Goal: Task Accomplishment & Management: Complete application form

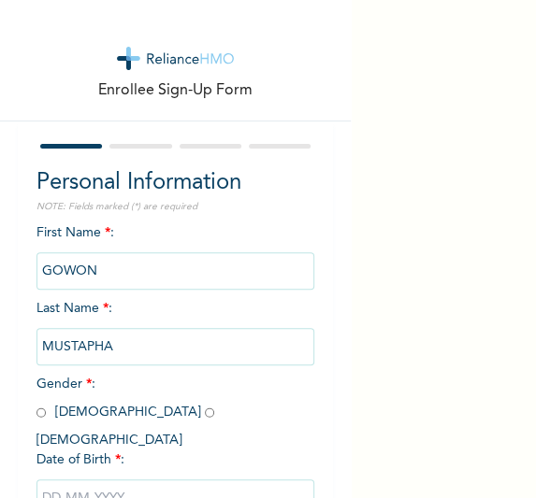
scroll to position [119, 0]
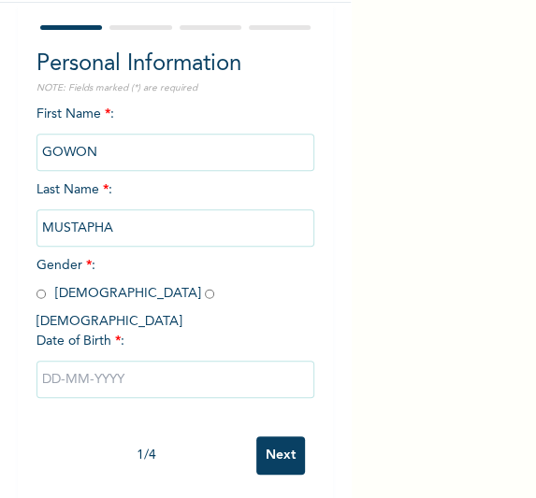
click at [42, 296] on input "radio" at bounding box center [40, 294] width 9 height 18
radio input "true"
click at [136, 377] on input "text" at bounding box center [175, 379] width 279 height 37
select select "9"
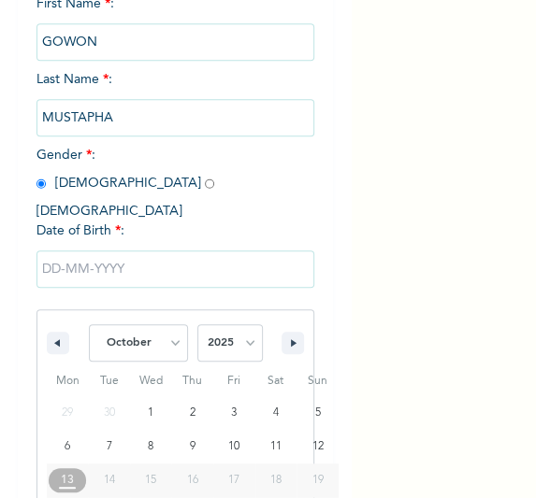
scroll to position [310, 0]
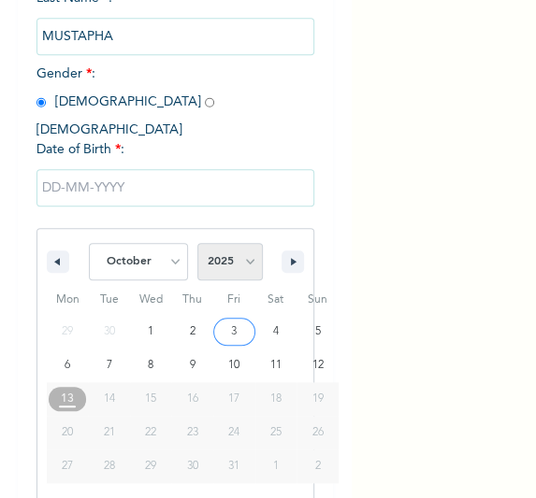
click at [242, 247] on select "2025 2024 2023 2022 2021 2020 2019 2018 2017 2016 2015 2014 2013 2012 2011 2010…" at bounding box center [229, 261] width 65 height 37
select select "1997"
click at [197, 243] on select "2025 2024 2023 2022 2021 2020 2019 2018 2017 2016 2015 2014 2013 2012 2011 2010…" at bounding box center [229, 261] width 65 height 37
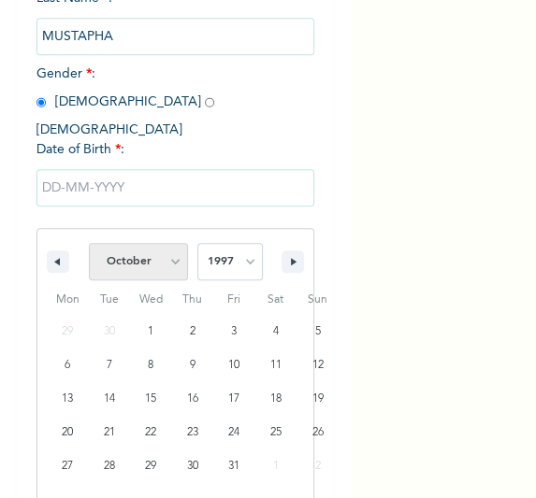
click at [166, 245] on select "January February March April May June July August September October November De…" at bounding box center [138, 261] width 99 height 37
select select "11"
click at [89, 243] on select "January February March April May June July August September October November De…" at bounding box center [138, 261] width 99 height 37
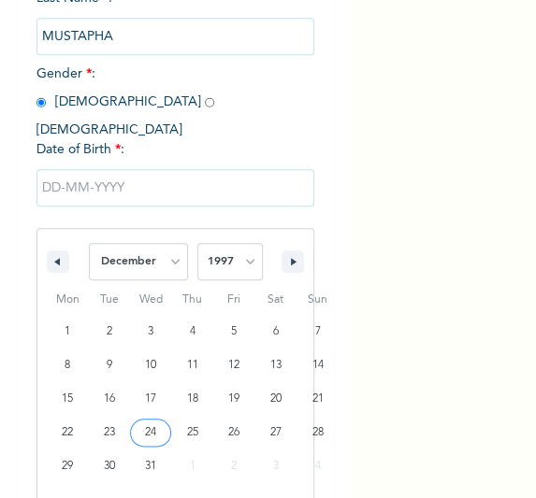
type input "[DATE]"
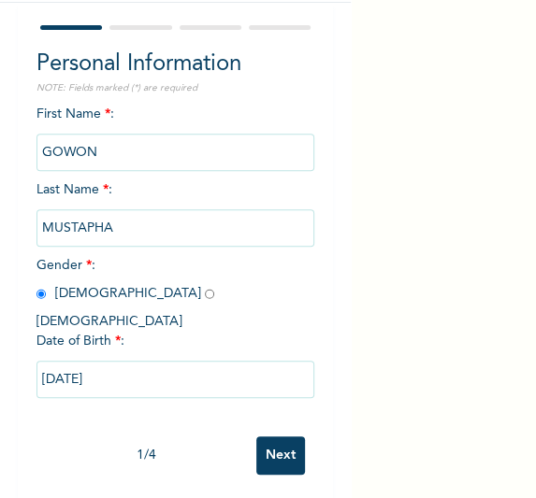
click at [263, 437] on input "Next" at bounding box center [280, 455] width 49 height 38
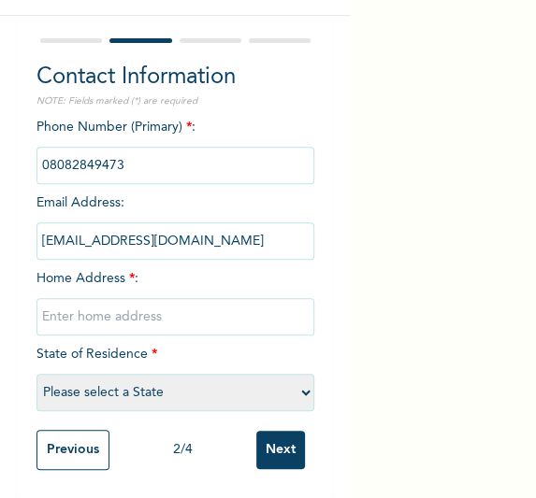
click at [153, 311] on input "text" at bounding box center [175, 316] width 279 height 37
type input "[GEOGRAPHIC_DATA]"
select select "25"
click at [264, 431] on input "Next" at bounding box center [280, 450] width 49 height 38
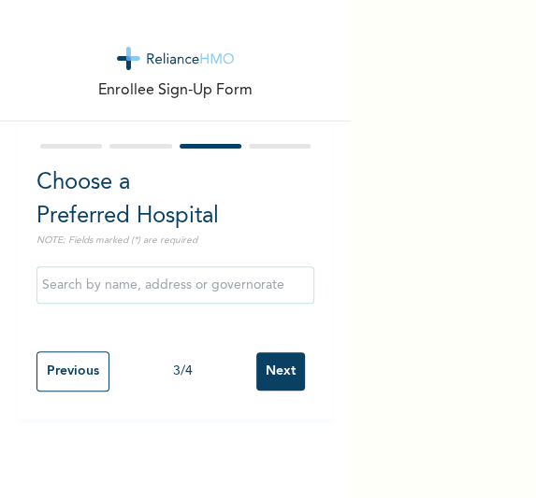
scroll to position [0, 0]
click at [271, 379] on input "Next" at bounding box center [280, 371] width 49 height 38
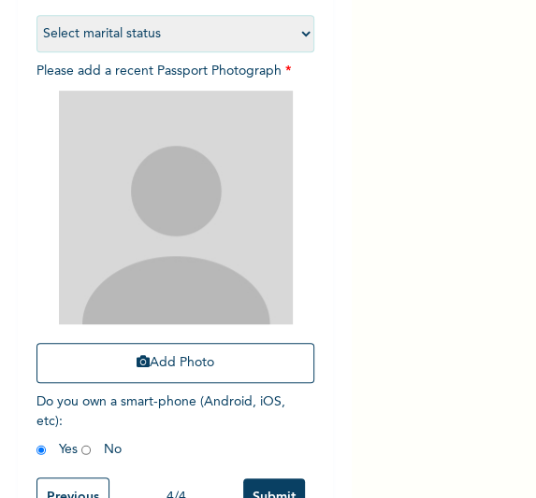
scroll to position [239, 0]
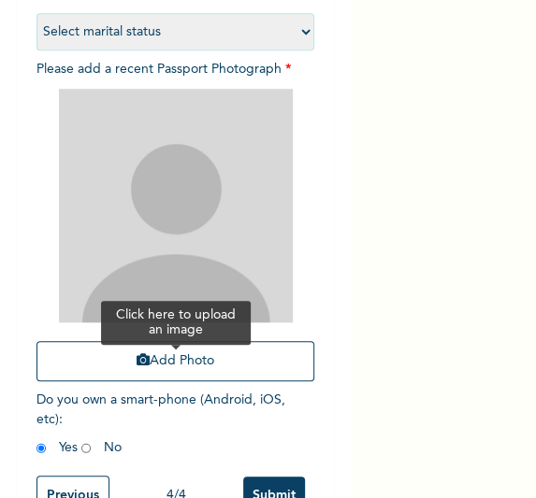
click at [181, 364] on button "Add Photo" at bounding box center [175, 361] width 279 height 40
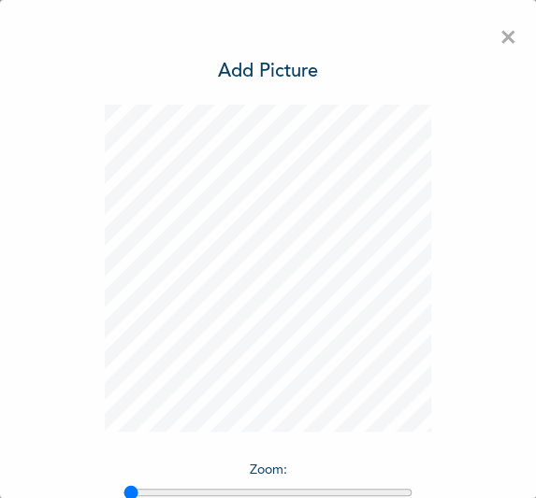
scroll to position [153, 0]
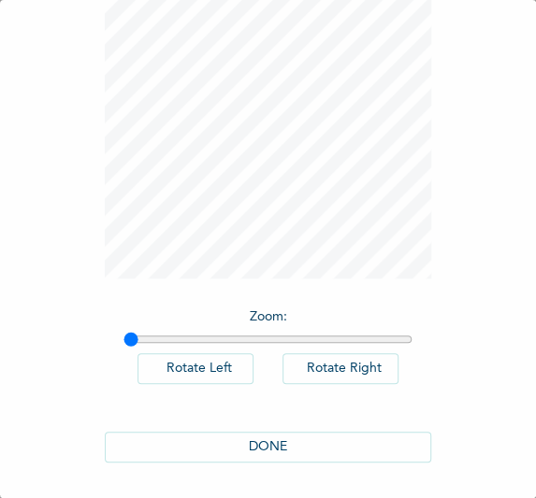
click at [260, 446] on button "DONE" at bounding box center [268, 447] width 327 height 31
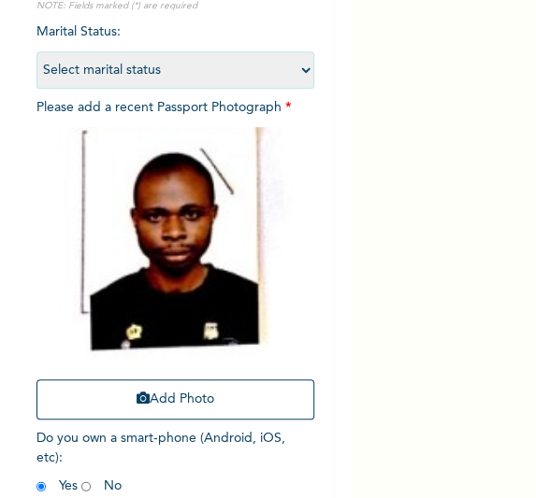
scroll to position [298, 0]
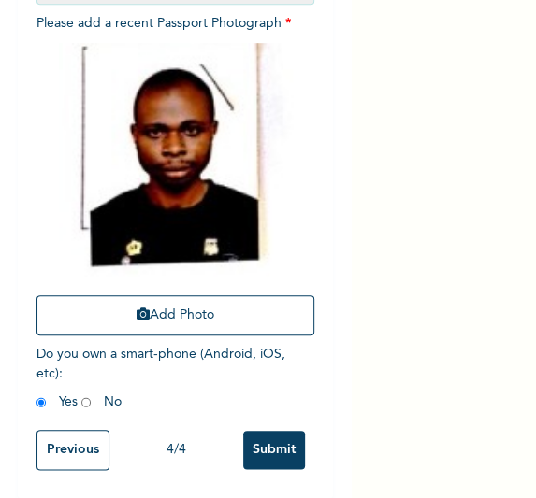
click at [254, 433] on input "Submit" at bounding box center [274, 450] width 62 height 38
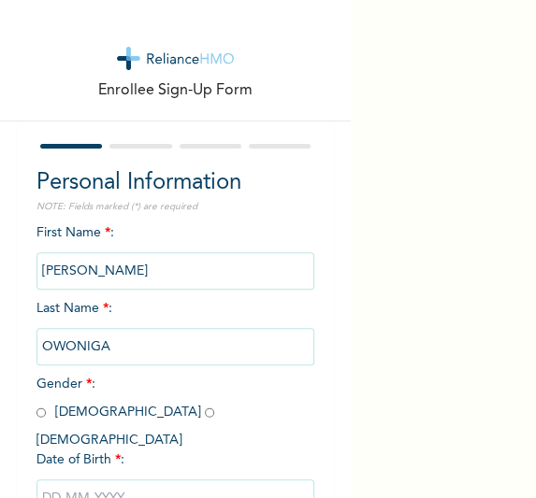
click at [218, 168] on h2 "Personal Information" at bounding box center [175, 183] width 279 height 34
click at [49, 413] on span "Gender * : Male Female" at bounding box center [129, 412] width 187 height 69
click at [43, 414] on input "radio" at bounding box center [40, 413] width 9 height 18
radio input "true"
click at [148, 483] on input "text" at bounding box center [175, 497] width 279 height 37
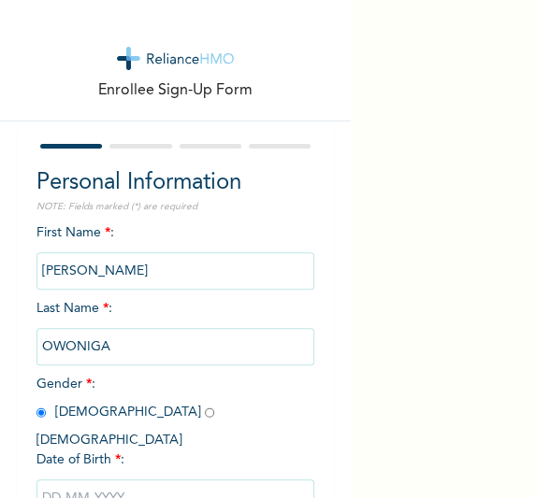
select select "9"
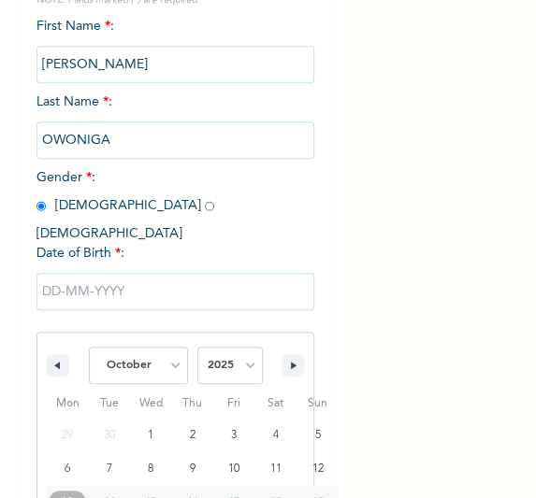
scroll to position [310, 0]
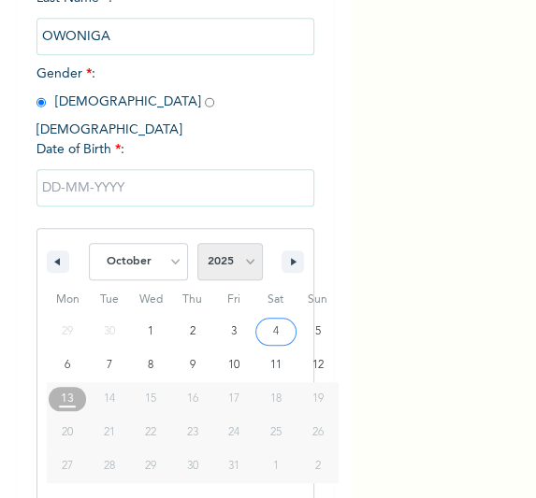
click at [238, 251] on select "2025 2024 2023 2022 2021 2020 2019 2018 2017 2016 2015 2014 2013 2012 2011 2010…" at bounding box center [229, 261] width 65 height 37
select select "1996"
click at [197, 243] on select "2025 2024 2023 2022 2021 2020 2019 2018 2017 2016 2015 2014 2013 2012 2011 2010…" at bounding box center [229, 261] width 65 height 37
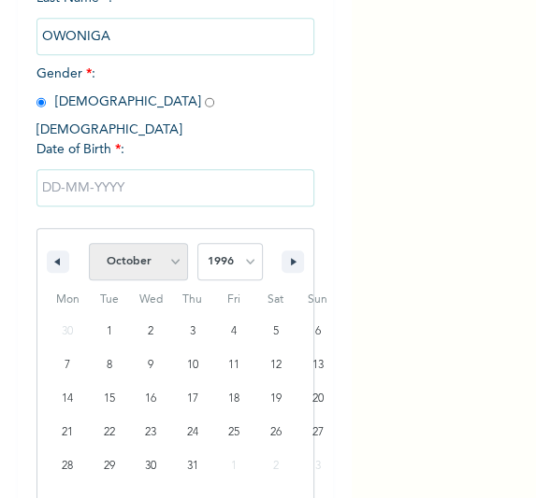
click at [164, 245] on select "January February March April May June July August September October November De…" at bounding box center [138, 261] width 99 height 37
select select "8"
click at [89, 243] on select "January February March April May June July August September October November De…" at bounding box center [138, 261] width 99 height 37
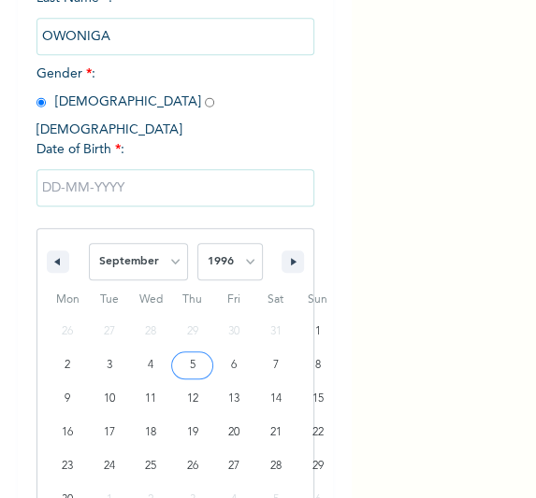
type input "09/05/1996"
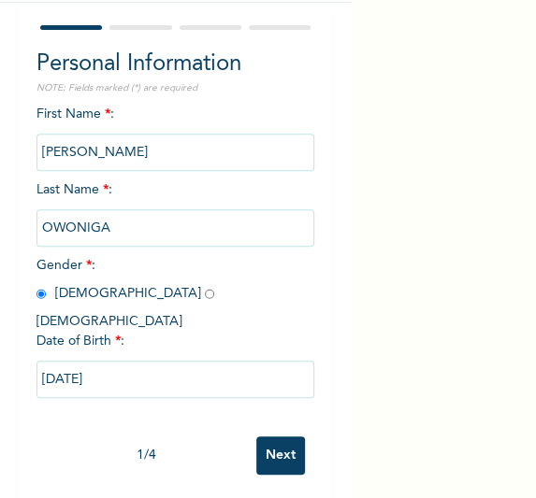
click at [282, 453] on input "Next" at bounding box center [280, 455] width 49 height 38
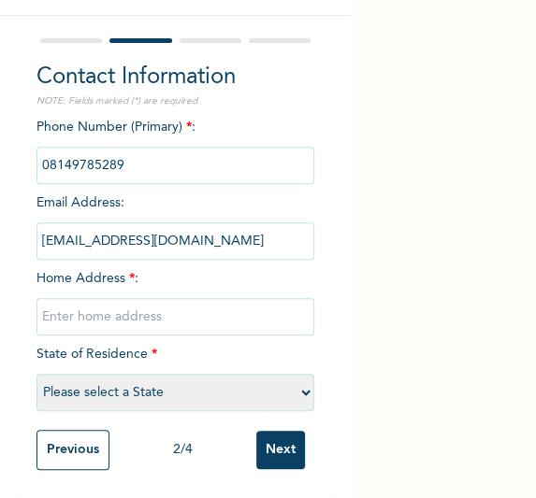
click at [199, 302] on input "text" at bounding box center [175, 316] width 279 height 37
type input "[GEOGRAPHIC_DATA]"
select select "25"
click at [260, 436] on input "Next" at bounding box center [280, 450] width 49 height 38
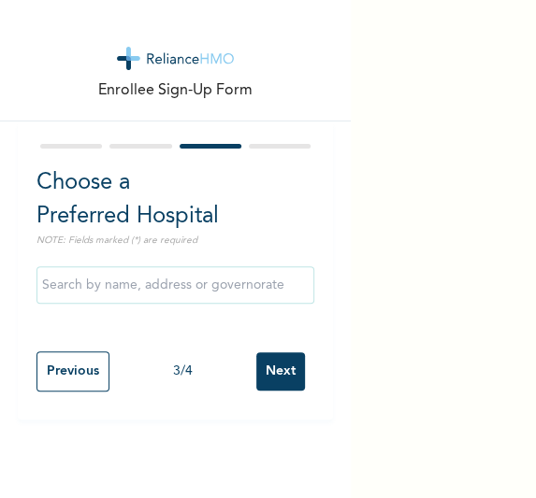
scroll to position [0, 0]
click at [257, 368] on input "Next" at bounding box center [280, 371] width 49 height 38
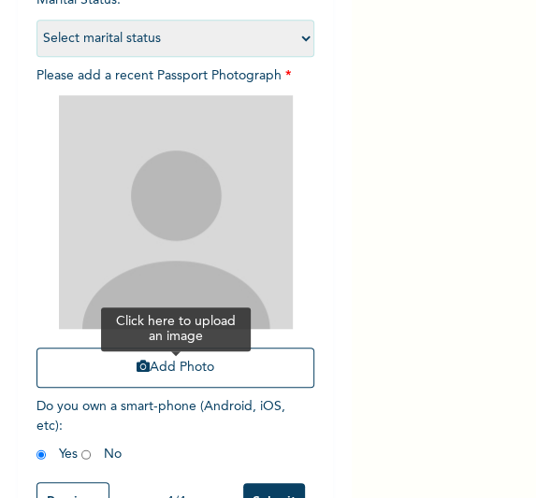
scroll to position [248, 0]
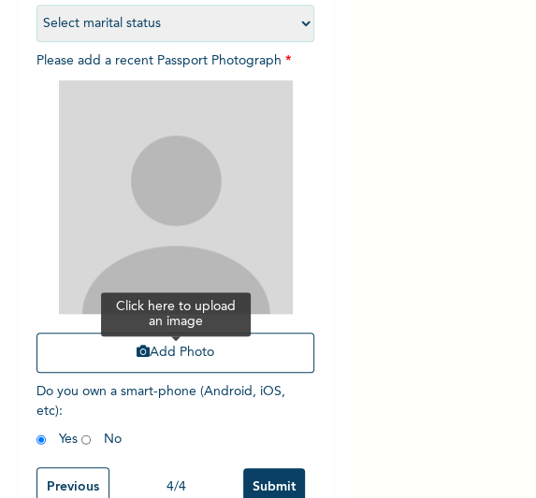
click at [177, 355] on button "Add Photo" at bounding box center [175, 353] width 279 height 40
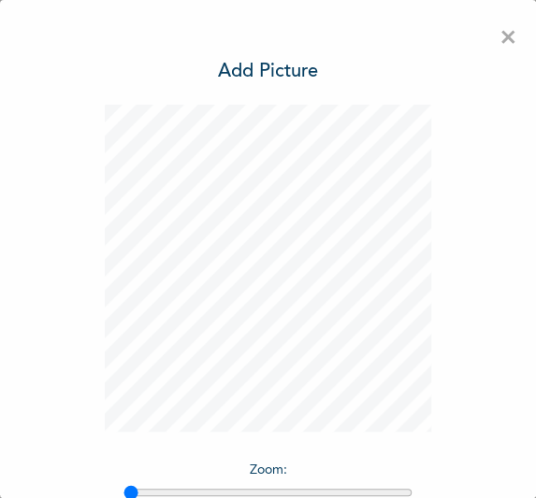
scroll to position [153, 0]
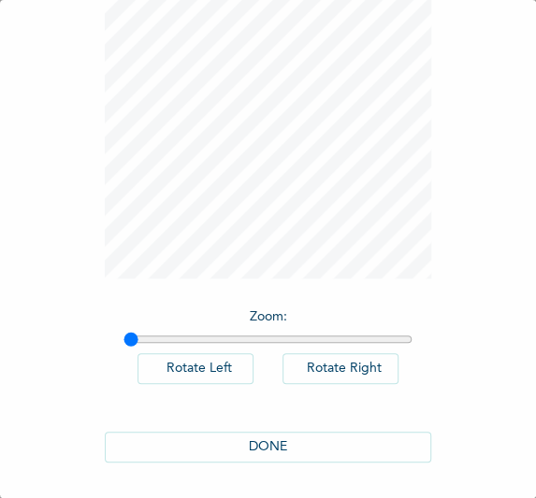
click at [297, 446] on button "DONE" at bounding box center [268, 447] width 327 height 31
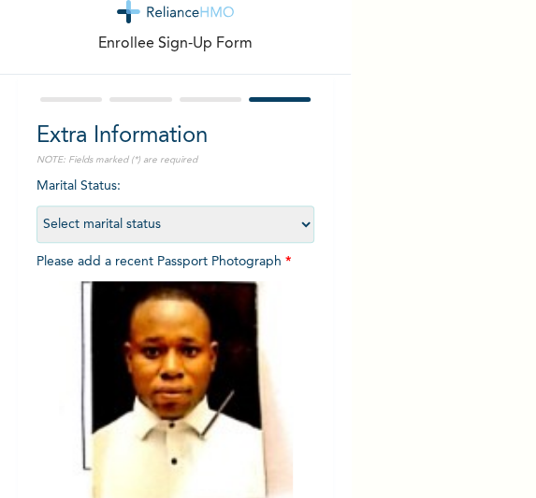
scroll to position [298, 0]
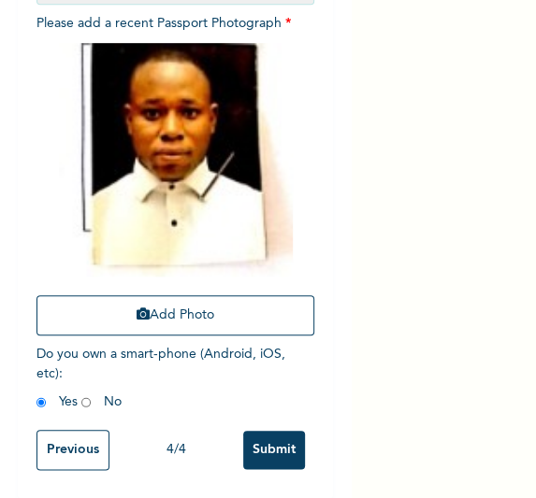
click at [274, 445] on input "Submit" at bounding box center [274, 450] width 62 height 38
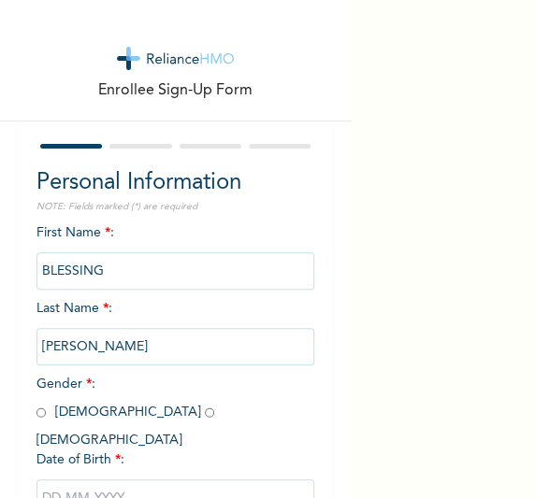
click at [372, 66] on div "Enrollee Sign-Up Form Personal Information NOTE: Fields marked (*) are required…" at bounding box center [268, 249] width 536 height 498
click at [40, 414] on input "radio" at bounding box center [40, 413] width 9 height 18
radio input "true"
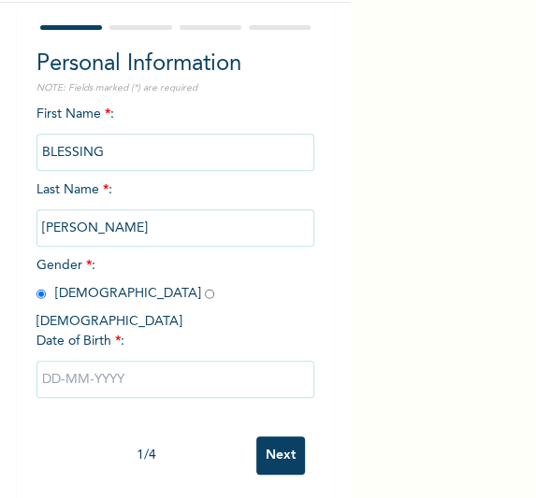
click at [205, 295] on input "radio" at bounding box center [209, 294] width 9 height 18
radio input "true"
click at [105, 368] on input "text" at bounding box center [175, 379] width 279 height 37
select select "9"
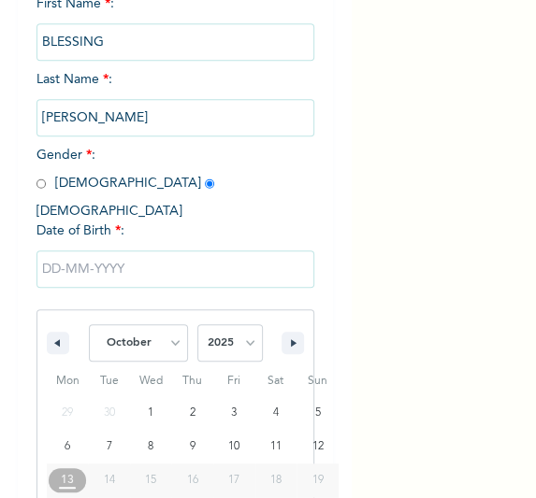
scroll to position [310, 0]
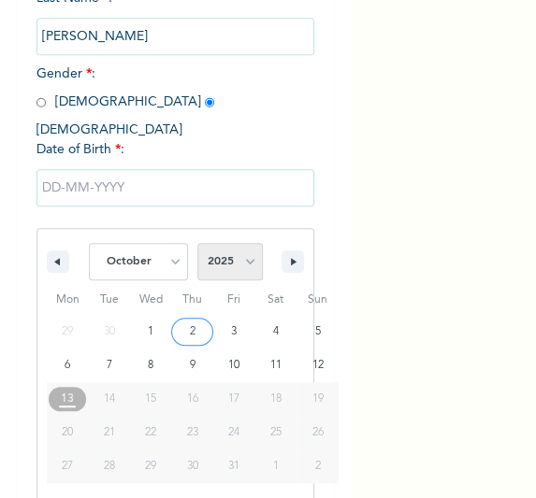
click at [220, 247] on select "2025 2024 2023 2022 2021 2020 2019 2018 2017 2016 2015 2014 2013 2012 2011 2010…" at bounding box center [229, 261] width 65 height 37
select select "1996"
click at [197, 243] on select "2025 2024 2023 2022 2021 2020 2019 2018 2017 2016 2015 2014 2013 2012 2011 2010…" at bounding box center [229, 261] width 65 height 37
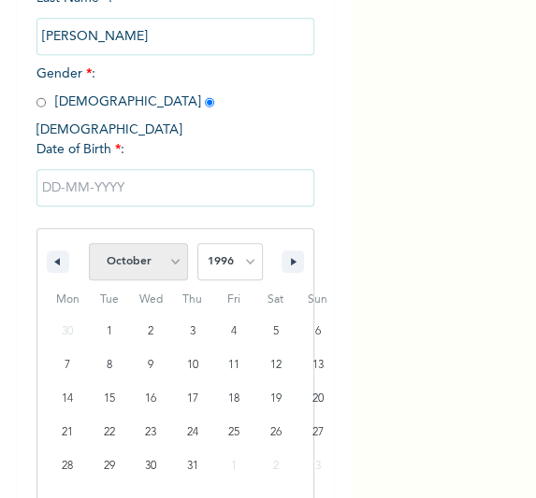
click at [169, 243] on select "January February March April May June July August September October November De…" at bounding box center [138, 261] width 99 height 37
select select "11"
click at [89, 243] on select "January February March April May June July August September October November De…" at bounding box center [138, 261] width 99 height 37
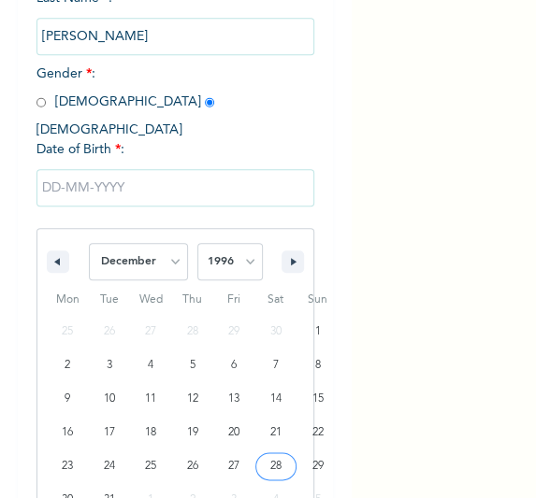
type input "12/28/1996"
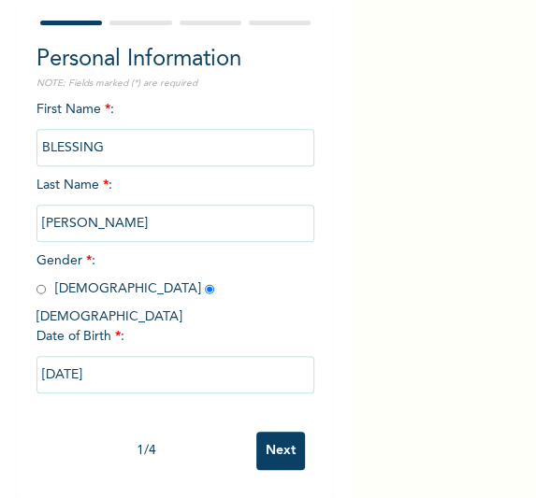
scroll to position [119, 0]
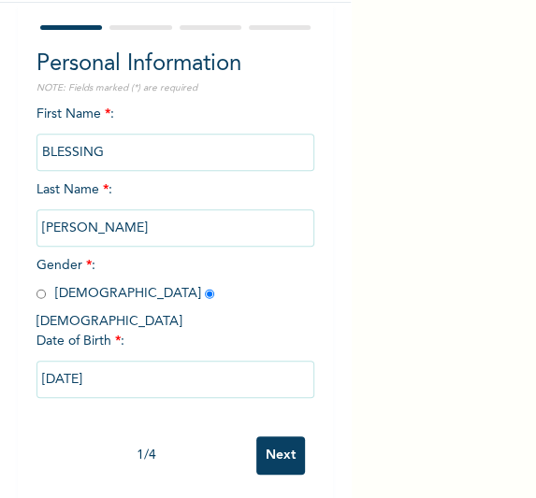
click at [277, 446] on input "Next" at bounding box center [280, 455] width 49 height 38
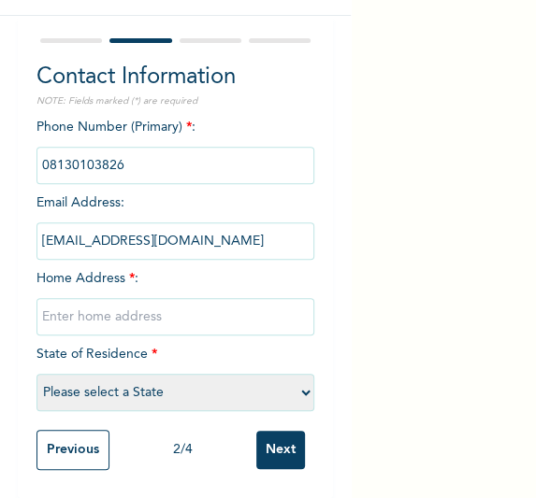
click at [123, 316] on input "text" at bounding box center [175, 316] width 279 height 37
type input "[GEOGRAPHIC_DATA]"
select select "25"
click at [267, 433] on input "Next" at bounding box center [280, 450] width 49 height 38
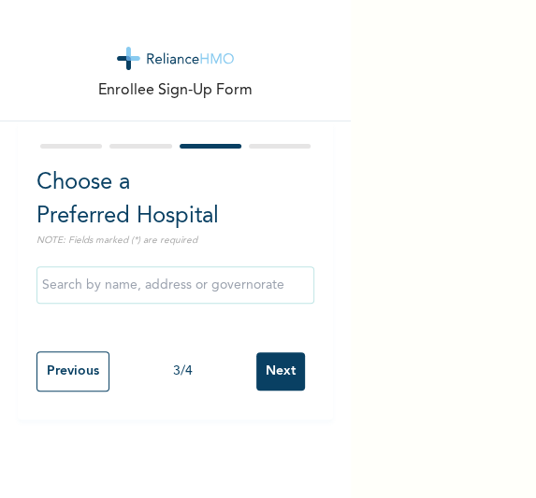
click at [261, 385] on input "Next" at bounding box center [280, 371] width 49 height 38
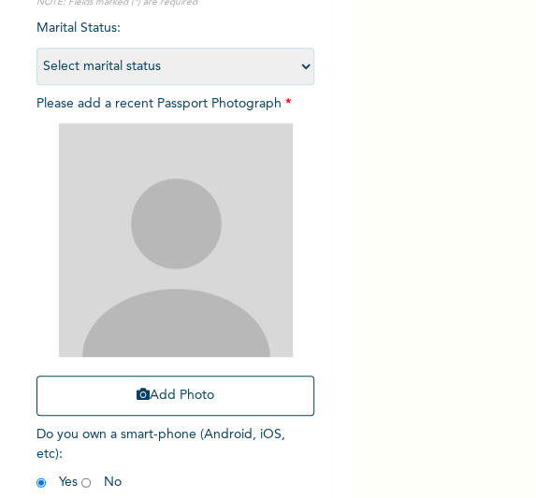
scroll to position [208, 0]
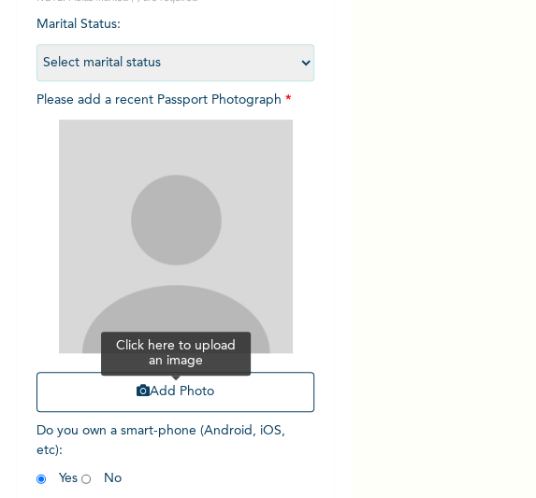
click at [239, 390] on button "Add Photo" at bounding box center [175, 392] width 279 height 40
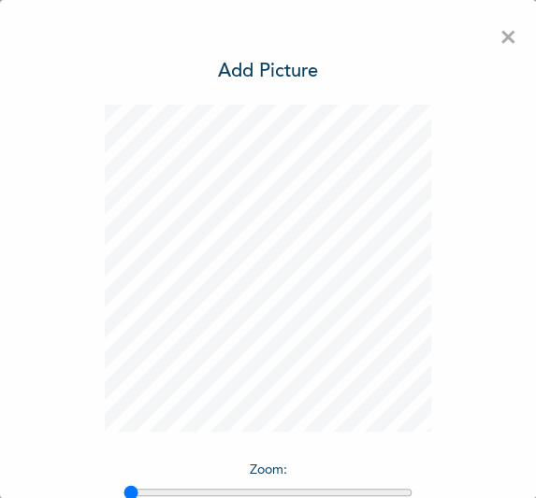
scroll to position [153, 0]
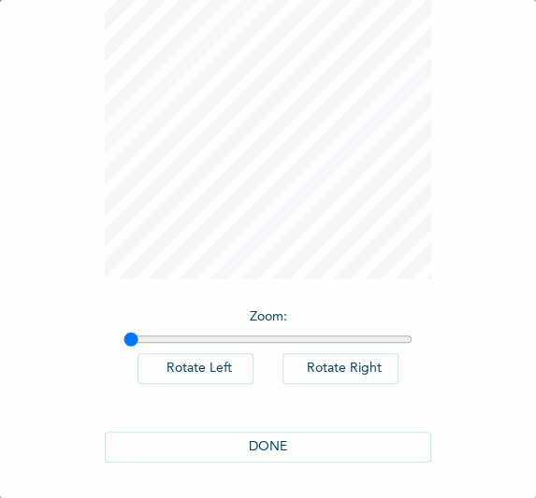
click at [305, 449] on button "DONE" at bounding box center [268, 447] width 327 height 31
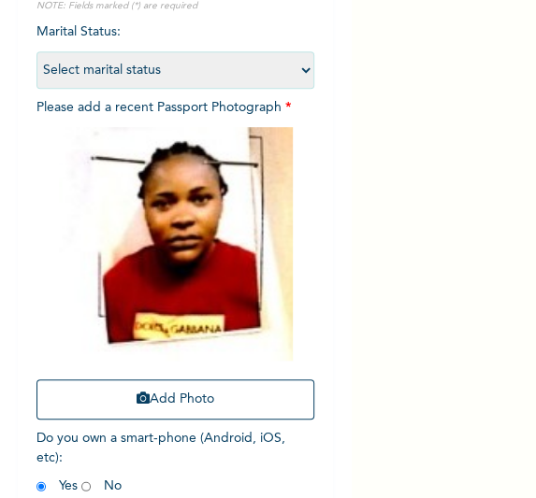
scroll to position [298, 0]
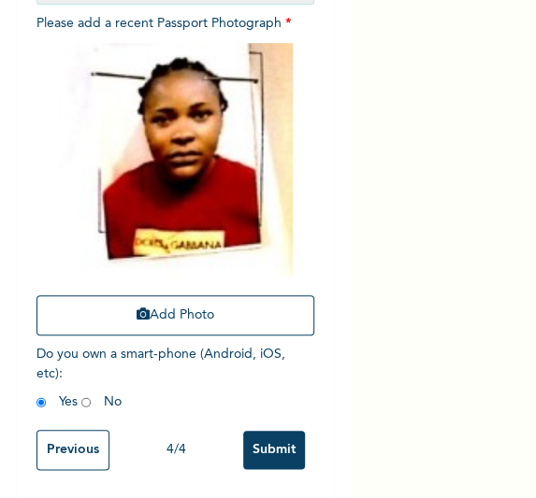
click at [249, 450] on input "Submit" at bounding box center [274, 450] width 62 height 38
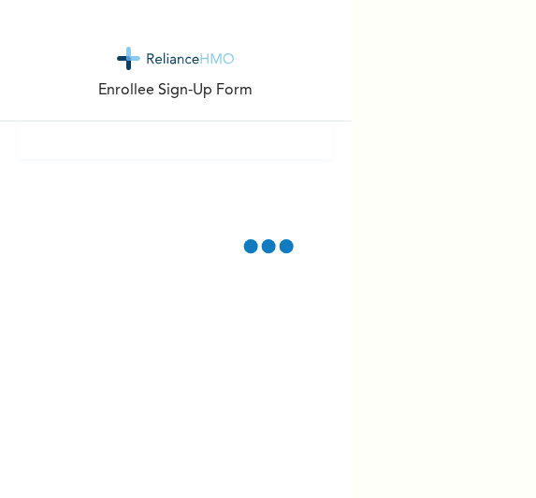
scroll to position [0, 0]
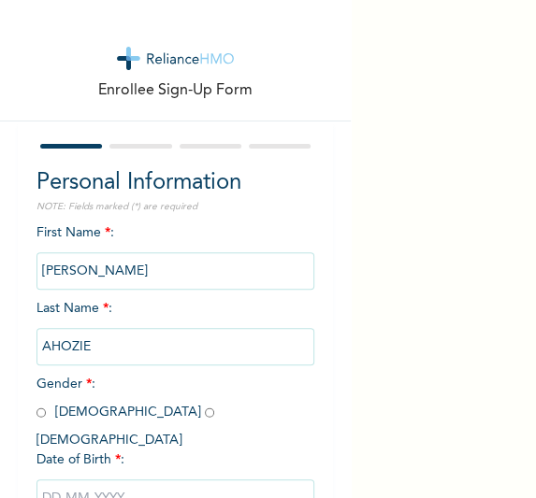
scroll to position [119, 0]
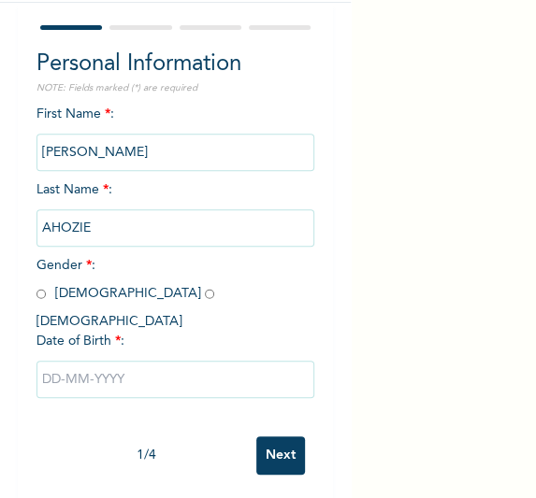
click at [205, 297] on input "radio" at bounding box center [209, 294] width 9 height 18
radio input "true"
click at [113, 361] on input "text" at bounding box center [175, 379] width 279 height 37
select select "9"
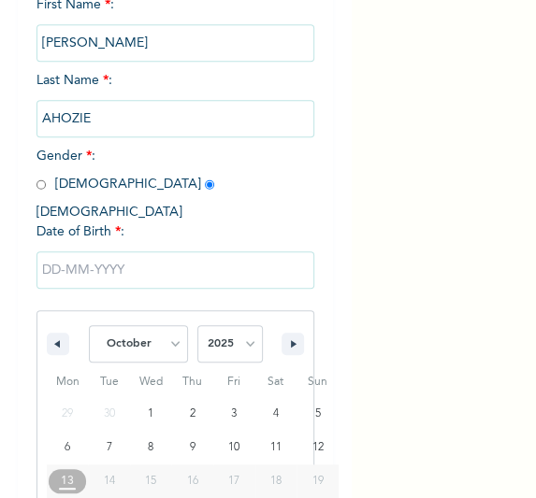
scroll to position [310, 0]
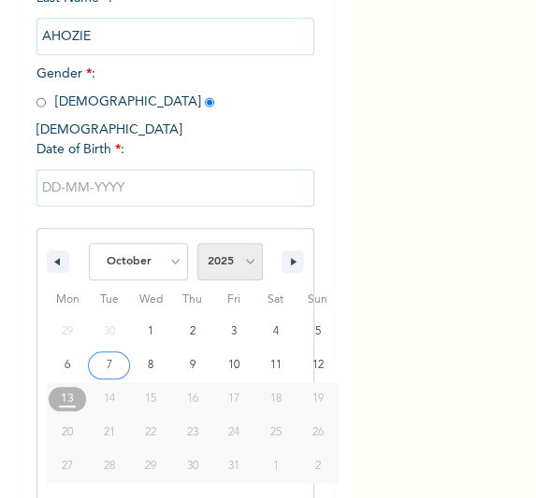
click at [249, 256] on select "2025 2024 2023 2022 2021 2020 2019 2018 2017 2016 2015 2014 2013 2012 2011 2010…" at bounding box center [229, 261] width 65 height 37
select select "2000"
click at [197, 243] on select "2025 2024 2023 2022 2021 2020 2019 2018 2017 2016 2015 2014 2013 2012 2011 2010…" at bounding box center [229, 261] width 65 height 37
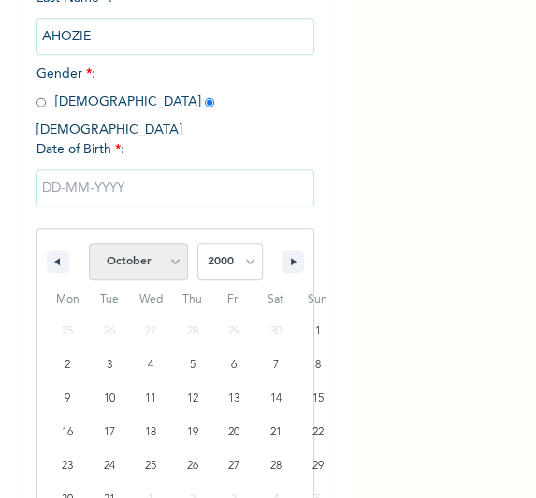
click at [164, 249] on select "January February March April May June July August September October November De…" at bounding box center [138, 261] width 99 height 37
select select "10"
click at [89, 243] on select "January February March April May June July August September October November De…" at bounding box center [138, 261] width 99 height 37
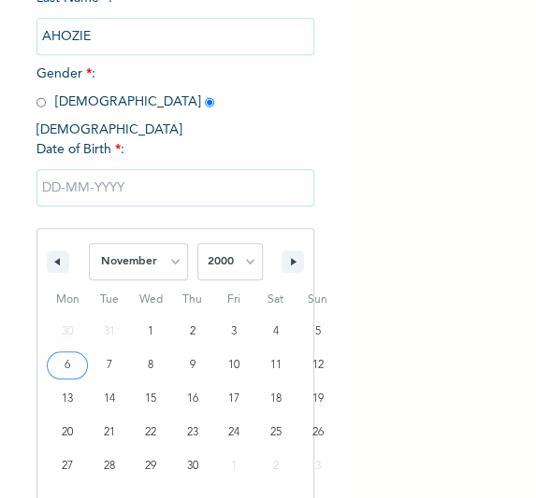
type input "11/06/2000"
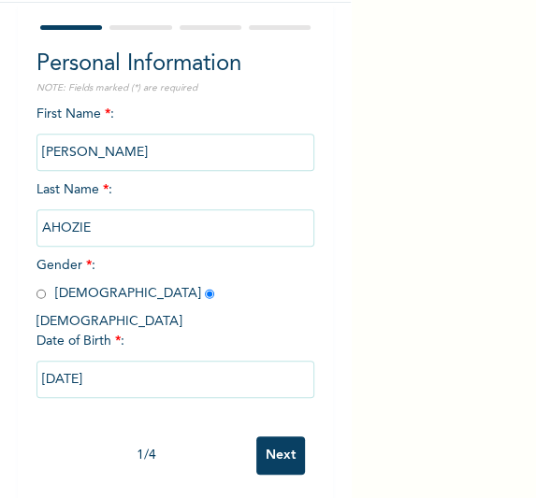
click at [256, 436] on input "Next" at bounding box center [280, 455] width 49 height 38
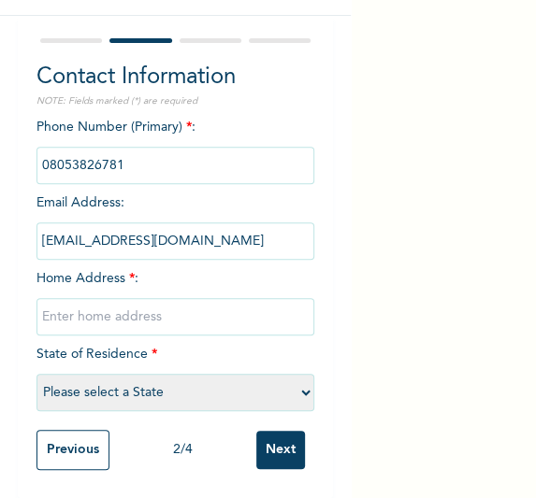
click at [164, 300] on input "text" at bounding box center [175, 316] width 279 height 37
type input "[GEOGRAPHIC_DATA]"
select select "25"
click at [257, 431] on input "Next" at bounding box center [280, 450] width 49 height 38
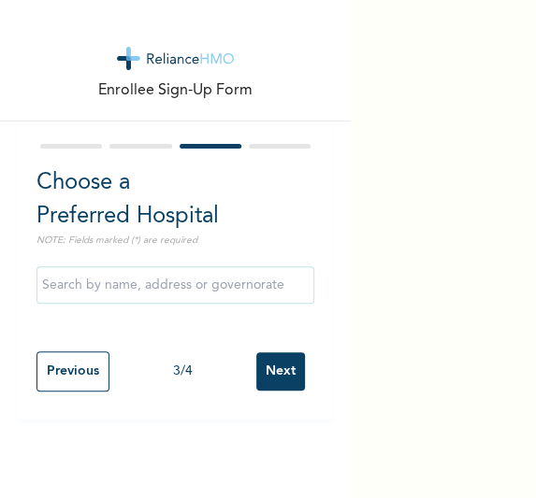
click at [273, 365] on input "Next" at bounding box center [280, 371] width 49 height 38
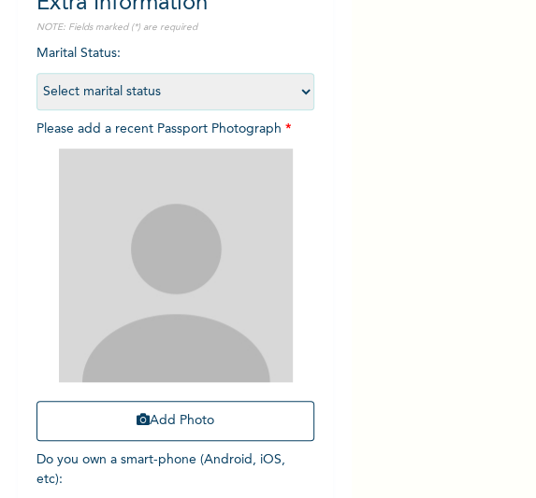
scroll to position [180, 0]
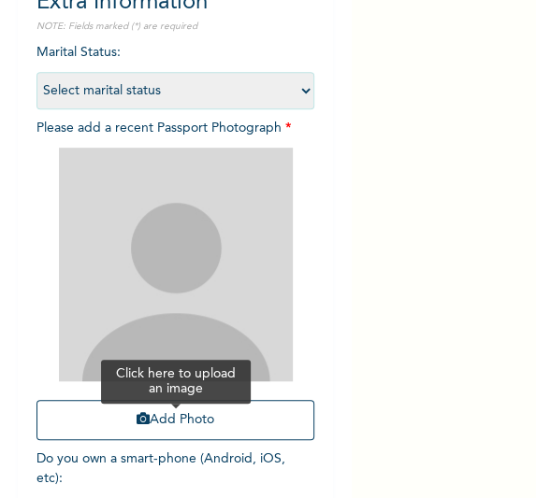
click at [204, 424] on button "Add Photo" at bounding box center [175, 420] width 279 height 40
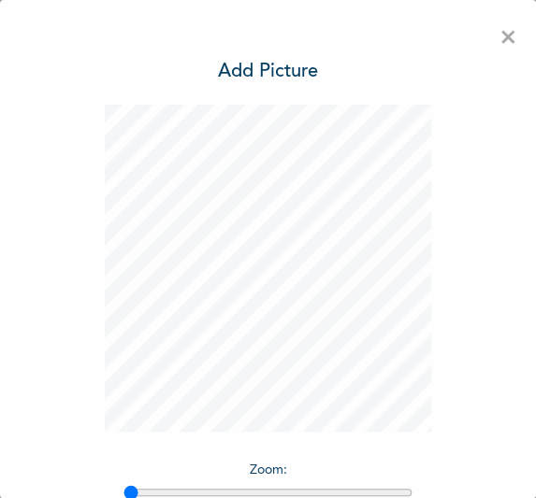
scroll to position [153, 0]
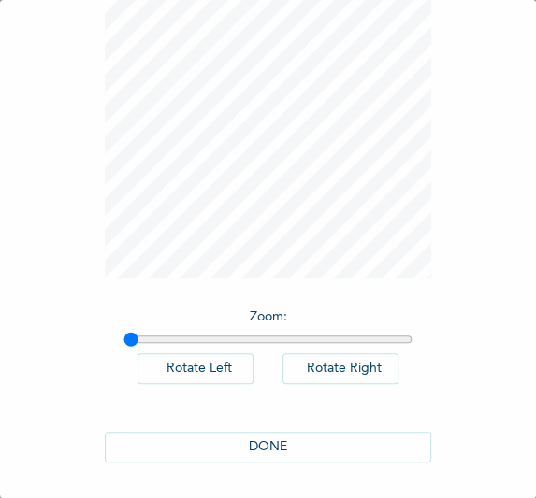
click at [293, 450] on button "DONE" at bounding box center [268, 447] width 327 height 31
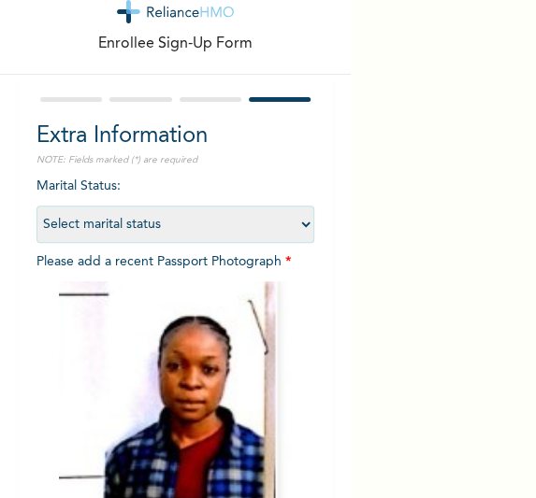
scroll to position [298, 0]
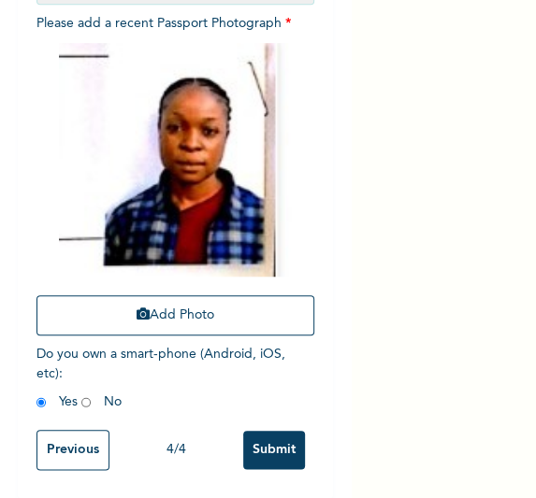
click at [260, 431] on input "Submit" at bounding box center [274, 450] width 62 height 38
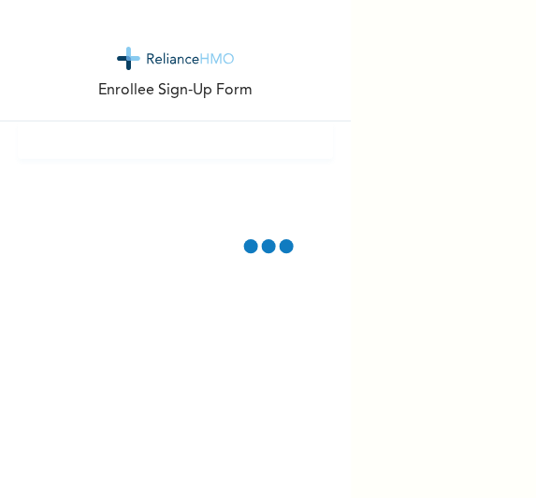
scroll to position [0, 0]
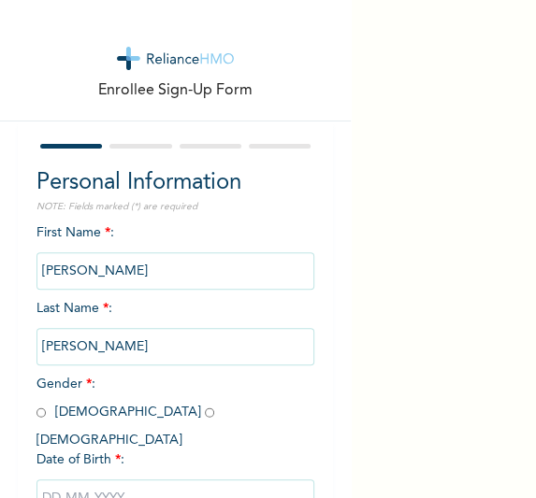
click at [40, 414] on input "radio" at bounding box center [40, 413] width 9 height 18
radio input "true"
click at [139, 479] on input "text" at bounding box center [175, 497] width 279 height 37
select select "9"
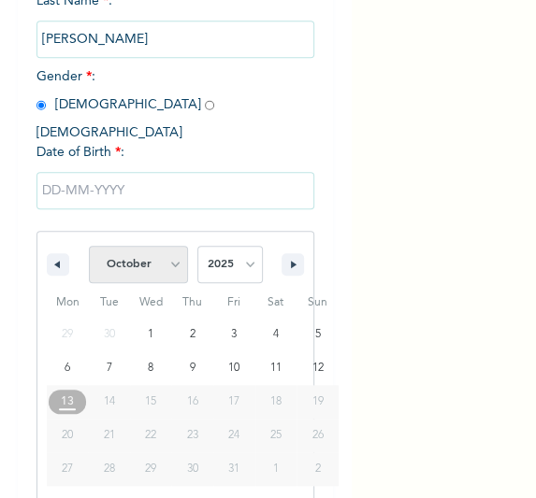
scroll to position [310, 0]
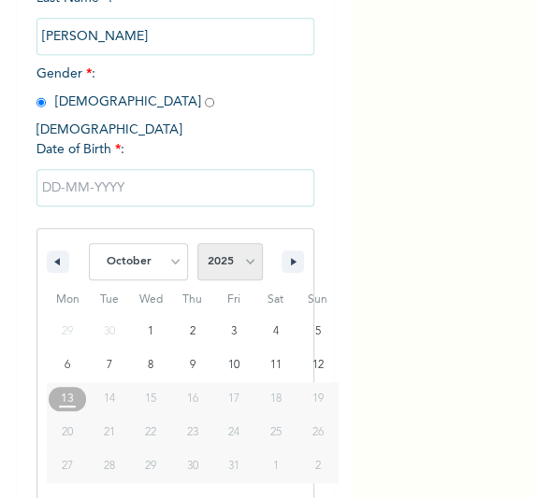
click at [238, 246] on select "2025 2024 2023 2022 2021 2020 2019 2018 2017 2016 2015 2014 2013 2012 2011 2010…" at bounding box center [229, 261] width 65 height 37
select select "1983"
click at [197, 243] on select "2025 2024 2023 2022 2021 2020 2019 2018 2017 2016 2015 2014 2013 2012 2011 2010…" at bounding box center [229, 261] width 65 height 37
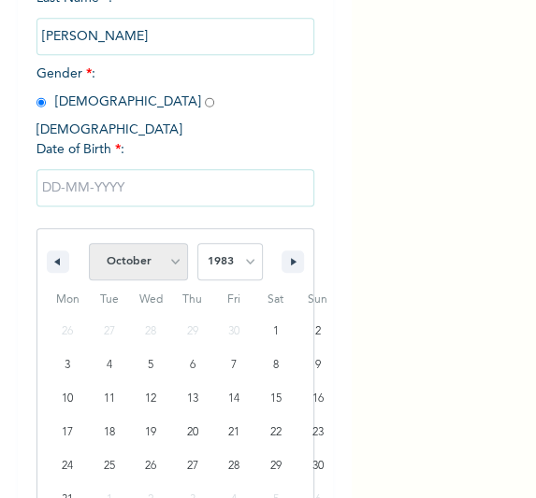
click at [161, 250] on select "January February March April May June July August September October November De…" at bounding box center [138, 261] width 99 height 37
select select "10"
click at [89, 243] on select "January February March April May June July August September October November De…" at bounding box center [138, 261] width 99 height 37
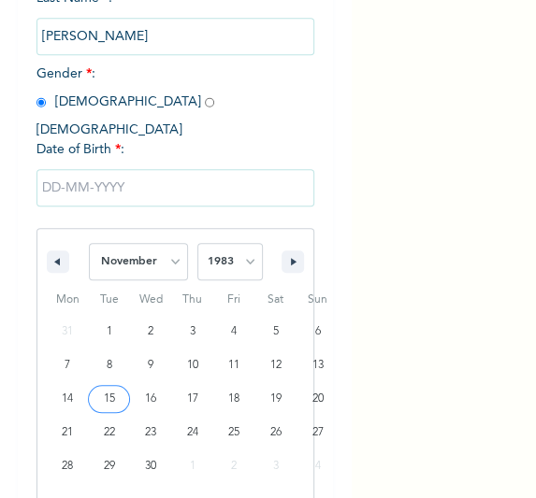
type input "11/15/1983"
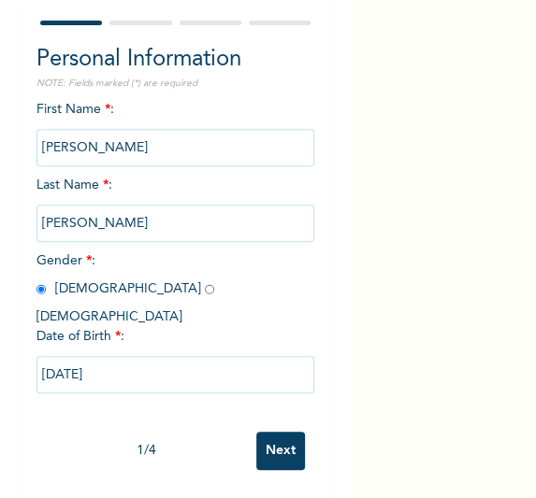
scroll to position [119, 0]
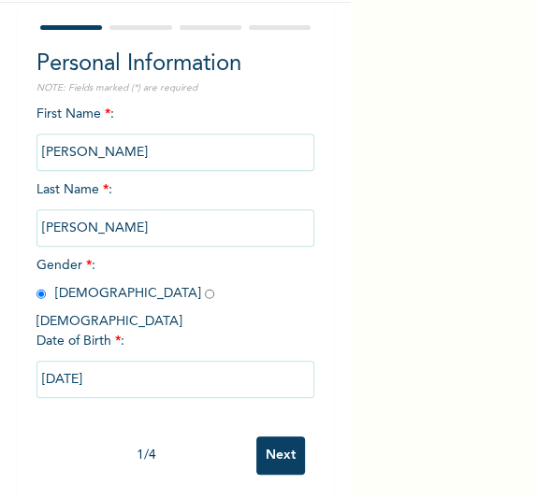
click at [258, 438] on input "Next" at bounding box center [280, 455] width 49 height 38
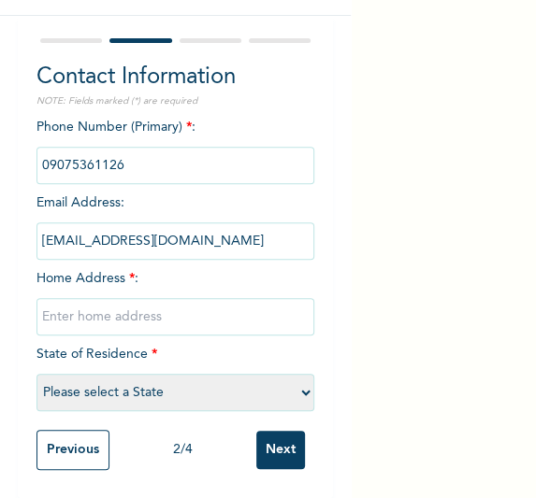
click at [180, 311] on input "text" at bounding box center [175, 316] width 279 height 37
type input "[GEOGRAPHIC_DATA]"
select select "25"
click at [265, 438] on input "Next" at bounding box center [280, 450] width 49 height 38
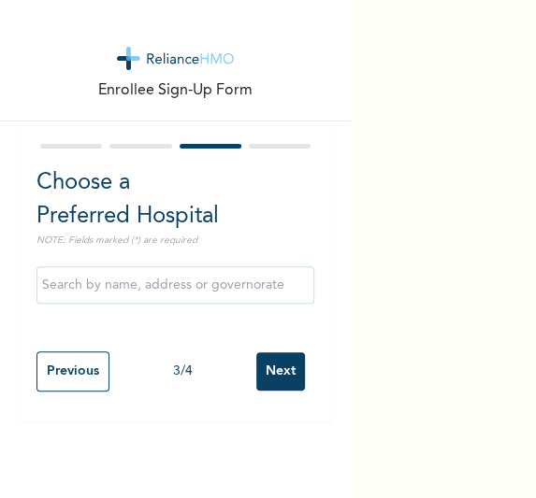
scroll to position [0, 0]
click at [273, 377] on input "Next" at bounding box center [280, 371] width 49 height 38
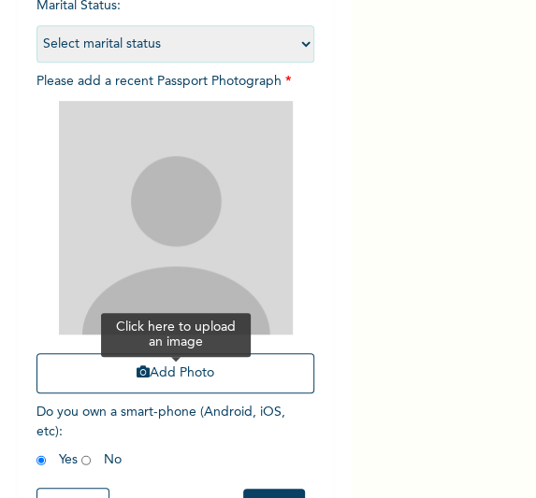
scroll to position [227, 0]
click at [246, 385] on button "Add Photo" at bounding box center [175, 373] width 279 height 40
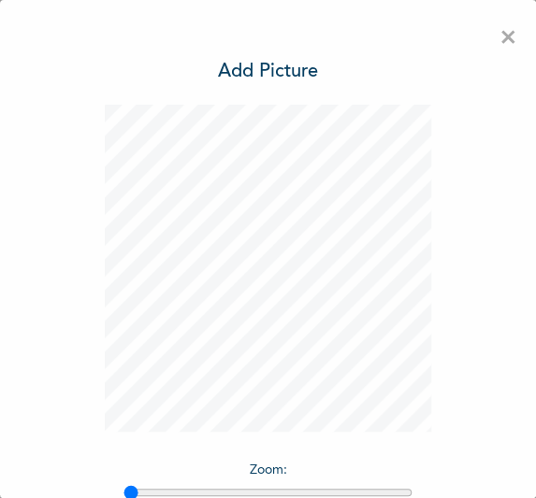
scroll to position [153, 0]
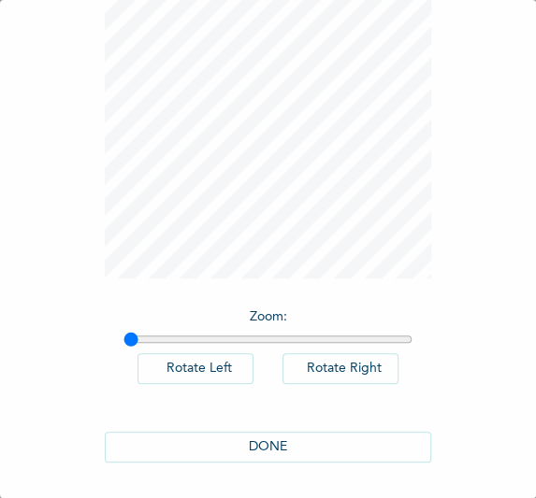
click at [310, 453] on button "DONE" at bounding box center [268, 447] width 327 height 31
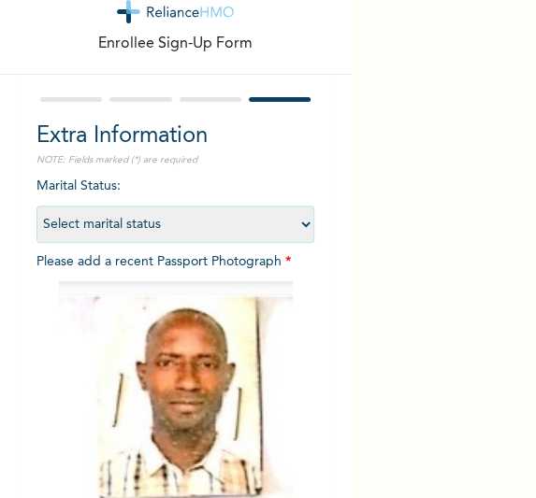
scroll to position [298, 0]
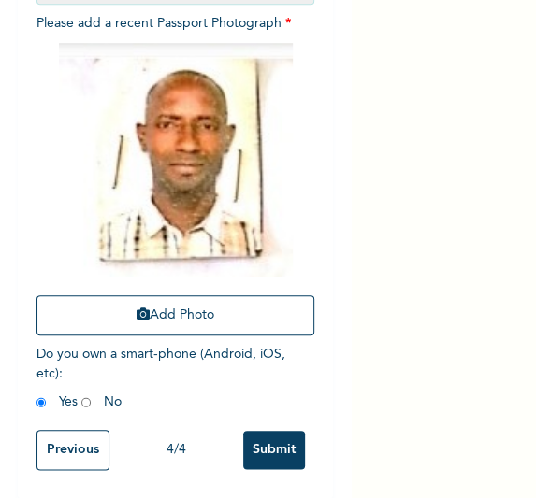
click at [271, 451] on input "Submit" at bounding box center [274, 450] width 62 height 38
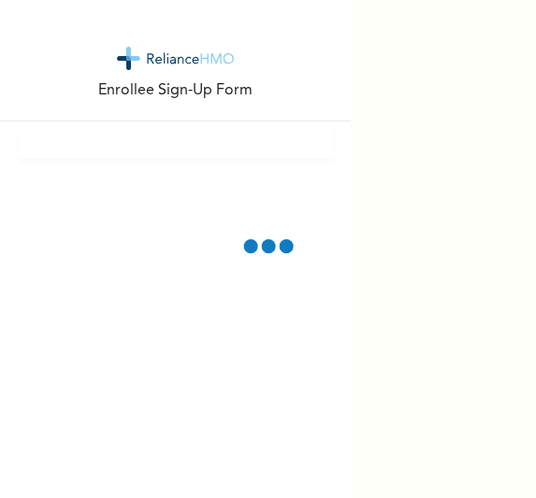
scroll to position [0, 0]
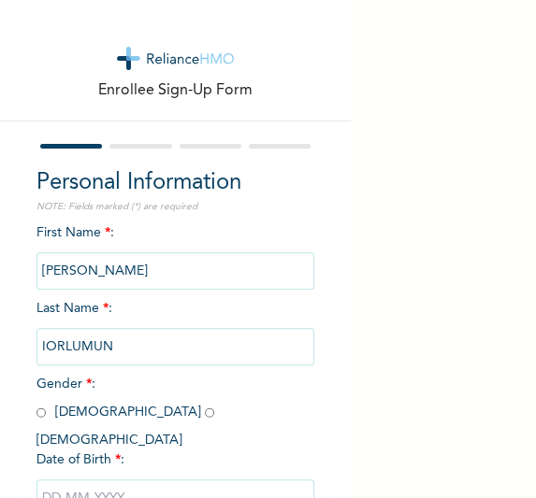
scroll to position [119, 0]
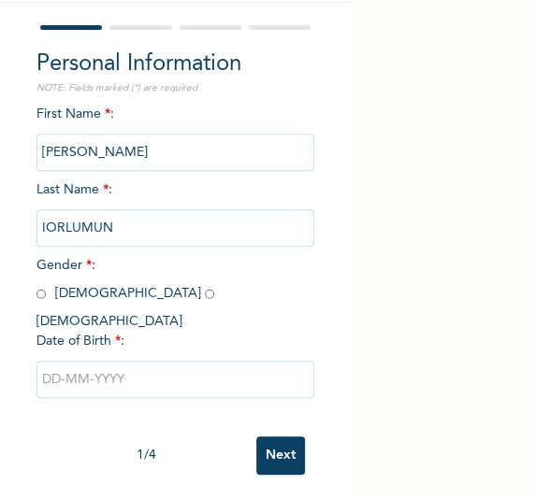
click at [38, 294] on input "radio" at bounding box center [40, 294] width 9 height 18
radio input "true"
click at [123, 369] on input "text" at bounding box center [175, 379] width 279 height 37
select select "9"
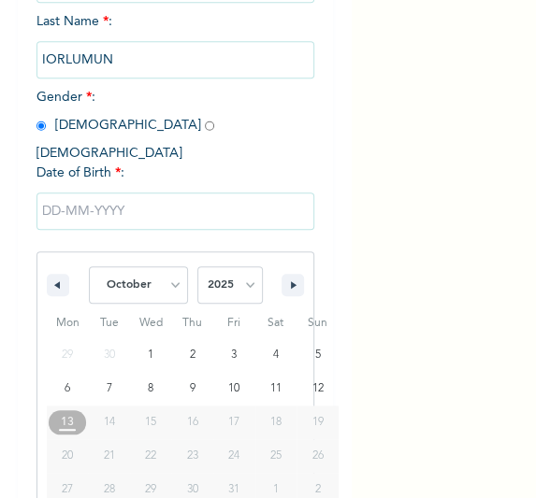
scroll to position [310, 0]
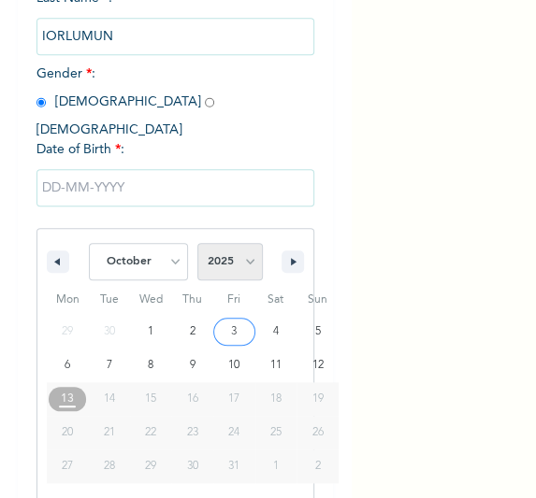
click at [228, 252] on select "2025 2024 2023 2022 2021 2020 2019 2018 2017 2016 2015 2014 2013 2012 2011 2010…" at bounding box center [229, 261] width 65 height 37
select select "1985"
click at [197, 243] on select "2025 2024 2023 2022 2021 2020 2019 2018 2017 2016 2015 2014 2013 2012 2011 2010…" at bounding box center [229, 261] width 65 height 37
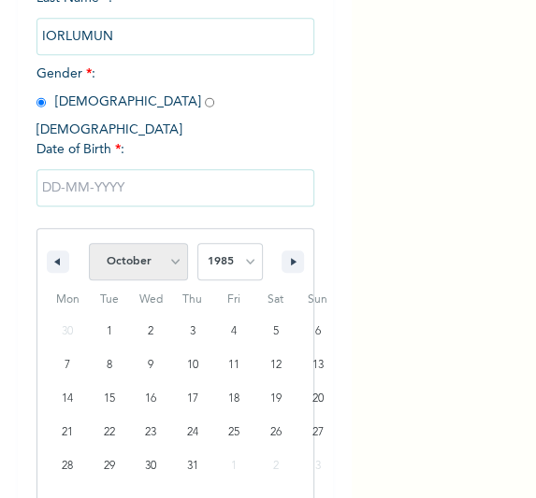
click at [172, 245] on select "January February March April May June July August September October November De…" at bounding box center [138, 261] width 99 height 37
select select "7"
click at [89, 243] on select "January February March April May June July August September October November De…" at bounding box center [138, 261] width 99 height 37
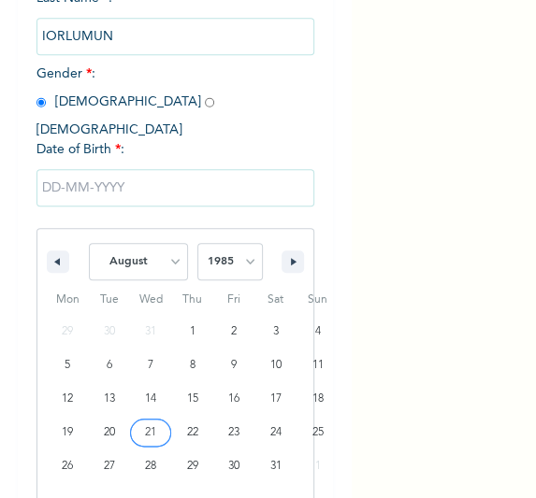
type input "08/21/1985"
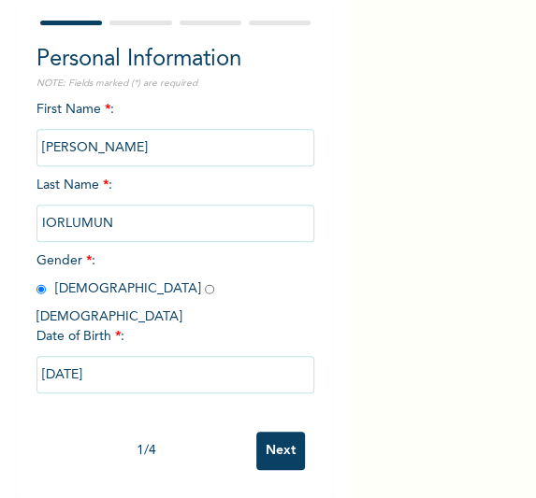
scroll to position [119, 0]
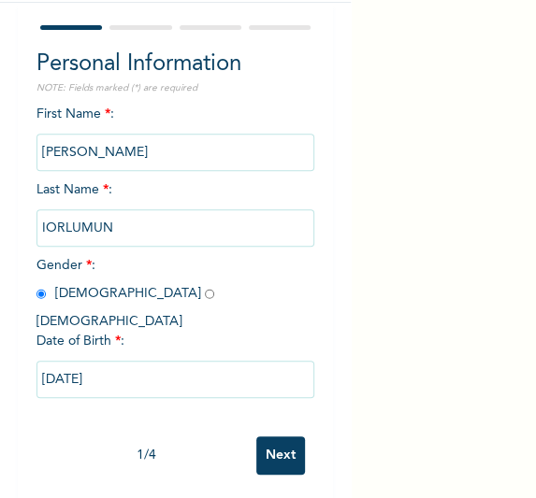
click at [258, 436] on input "Next" at bounding box center [280, 455] width 49 height 38
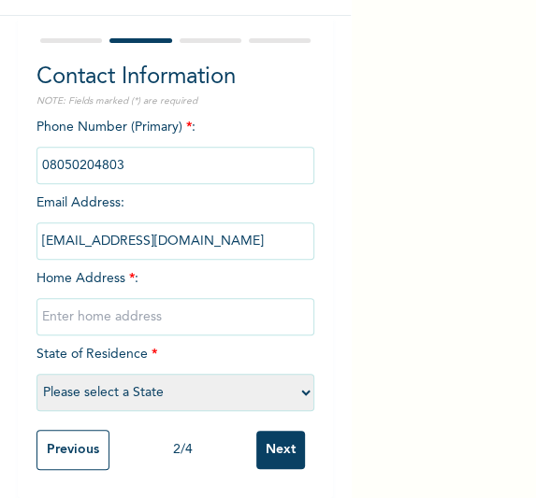
click at [125, 308] on input "text" at bounding box center [175, 316] width 279 height 37
type input "[GEOGRAPHIC_DATA]"
select select "25"
click at [256, 442] on input "Next" at bounding box center [280, 450] width 49 height 38
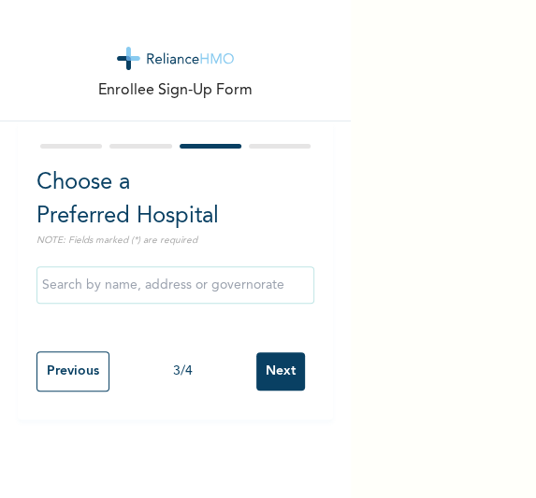
scroll to position [0, 0]
click at [271, 373] on input "Next" at bounding box center [280, 371] width 49 height 38
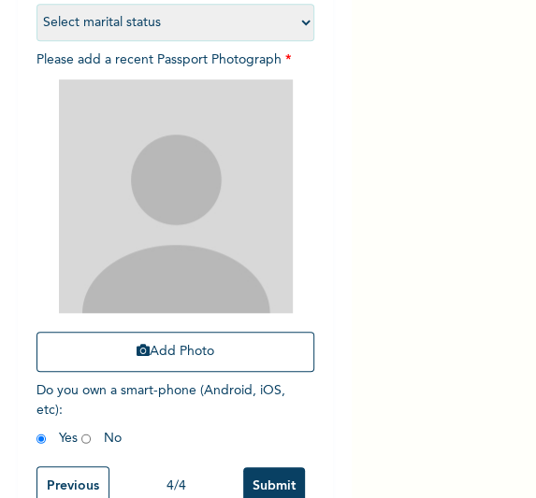
scroll to position [250, 0]
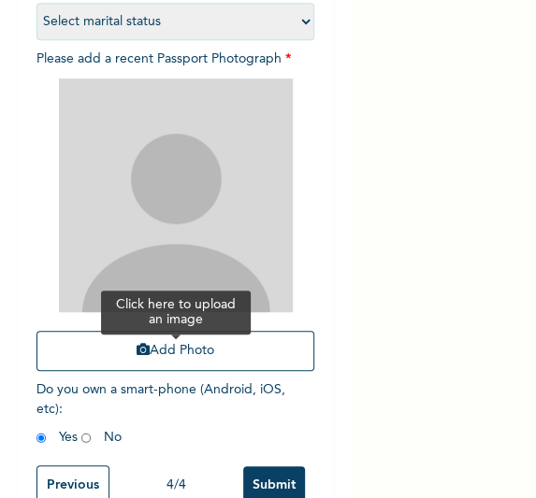
click at [217, 351] on button "Add Photo" at bounding box center [175, 351] width 279 height 40
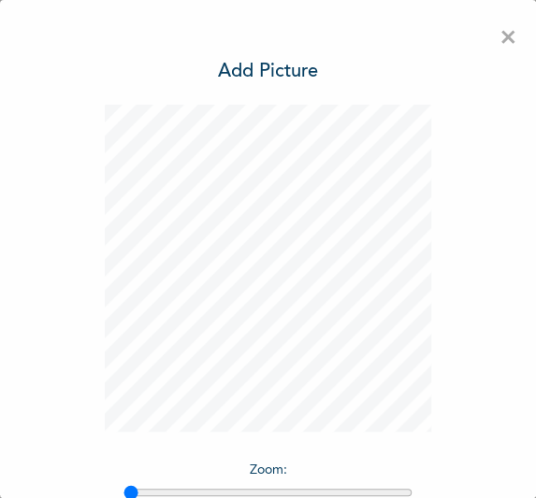
scroll to position [153, 0]
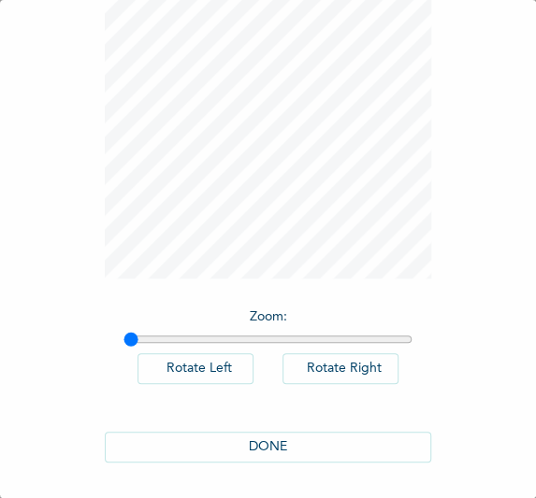
click at [297, 442] on button "DONE" at bounding box center [268, 447] width 327 height 31
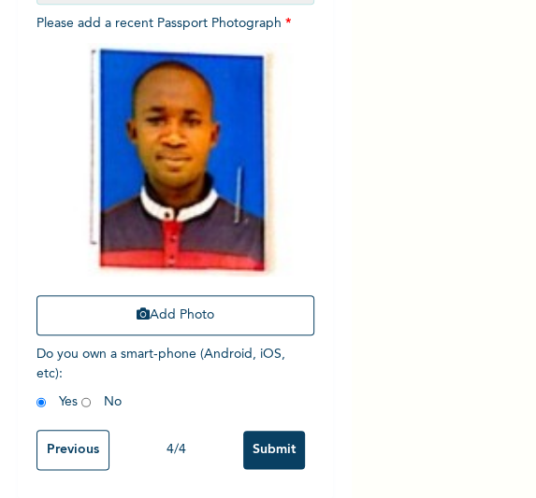
scroll to position [298, 0]
click at [279, 443] on input "Submit" at bounding box center [274, 450] width 62 height 38
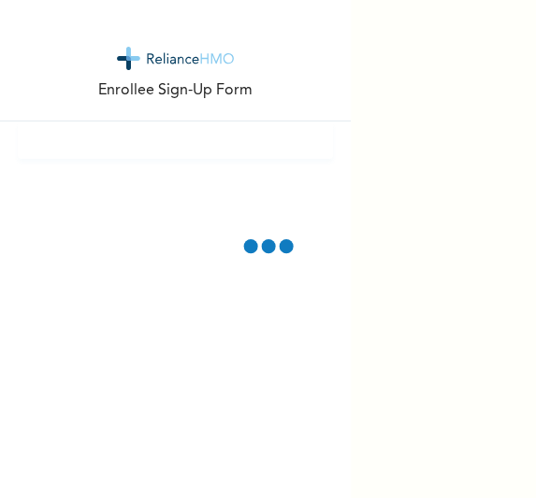
scroll to position [0, 0]
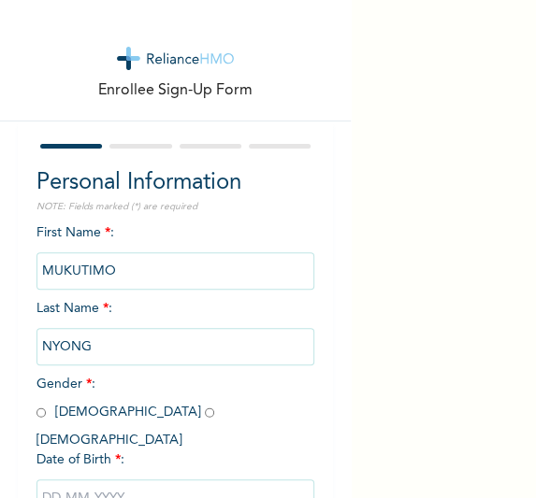
click at [205, 417] on input "radio" at bounding box center [209, 413] width 9 height 18
radio input "true"
click at [181, 479] on input "text" at bounding box center [175, 497] width 279 height 37
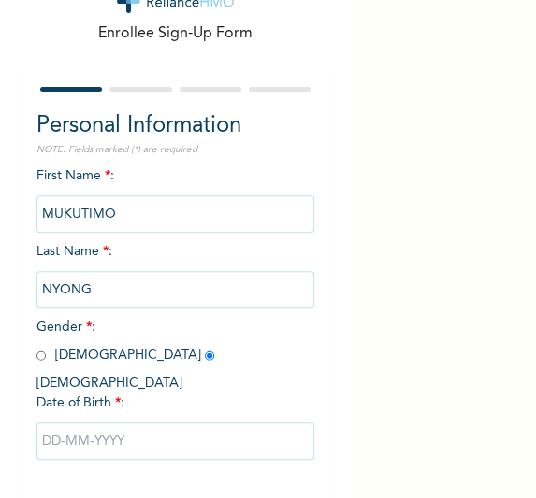
select select "9"
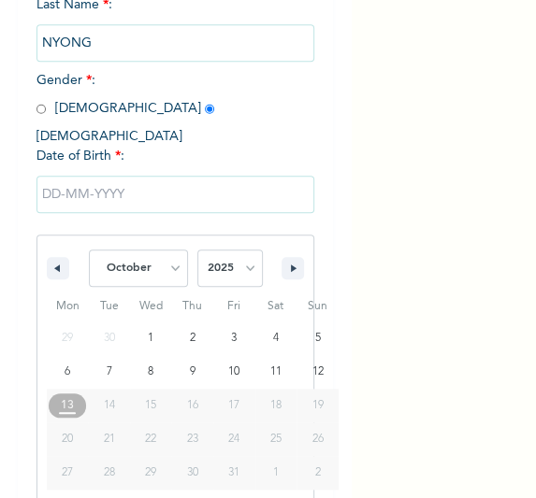
scroll to position [310, 0]
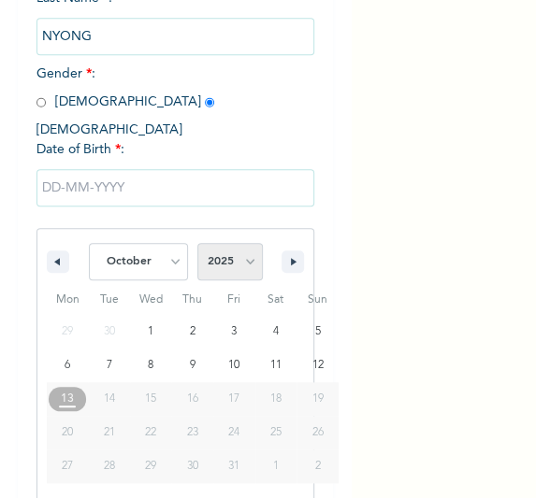
click at [231, 243] on select "2025 2024 2023 2022 2021 2020 2019 2018 2017 2016 2015 2014 2013 2012 2011 2010…" at bounding box center [229, 261] width 65 height 37
select select "1998"
click at [197, 243] on select "2025 2024 2023 2022 2021 2020 2019 2018 2017 2016 2015 2014 2013 2012 2011 2010…" at bounding box center [229, 261] width 65 height 37
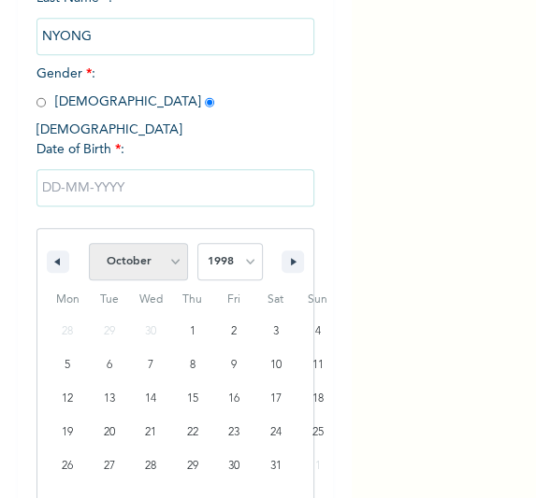
click at [158, 243] on select "January February March April May June July August September October November De…" at bounding box center [138, 261] width 99 height 37
select select "11"
click at [89, 243] on select "January February March April May June July August September October November De…" at bounding box center [138, 261] width 99 height 37
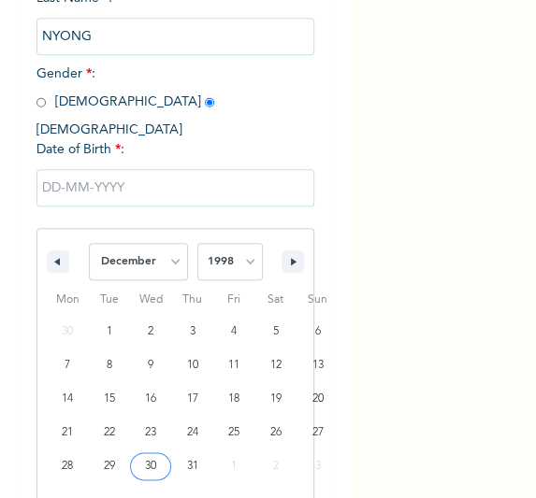
type input "[DATE]"
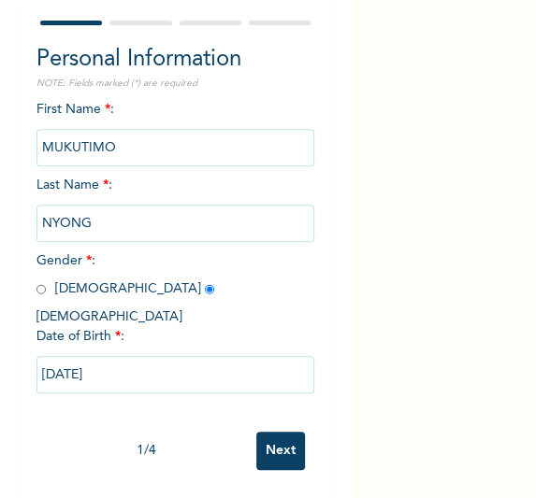
scroll to position [119, 0]
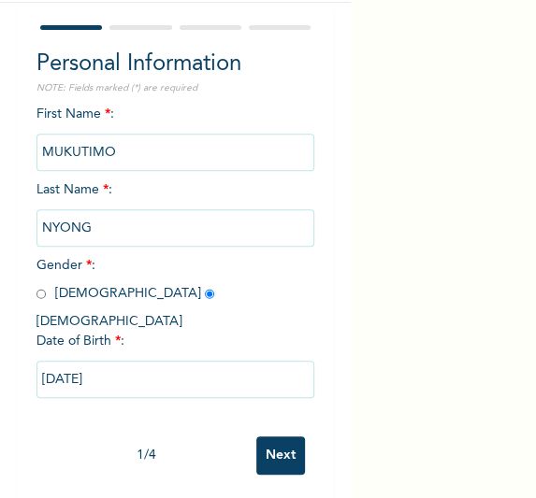
click at [261, 437] on input "Next" at bounding box center [280, 455] width 49 height 38
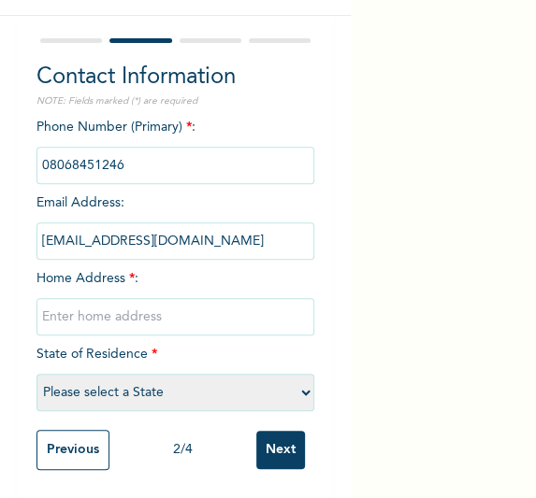
click at [195, 306] on input "text" at bounding box center [175, 316] width 279 height 37
type input "[GEOGRAPHIC_DATA]"
select select "25"
click at [267, 432] on input "Next" at bounding box center [280, 450] width 49 height 38
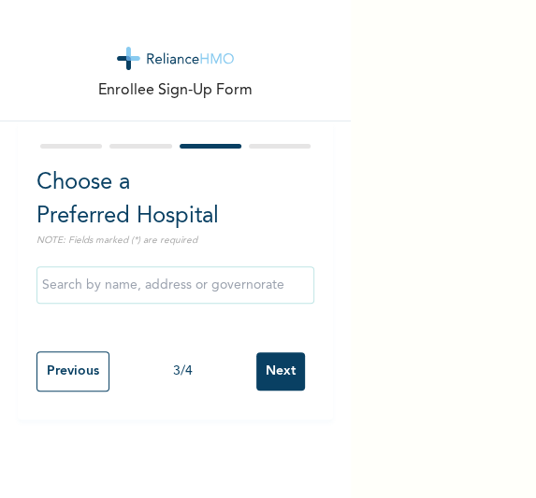
scroll to position [0, 0]
click at [259, 356] on input "Next" at bounding box center [280, 371] width 49 height 38
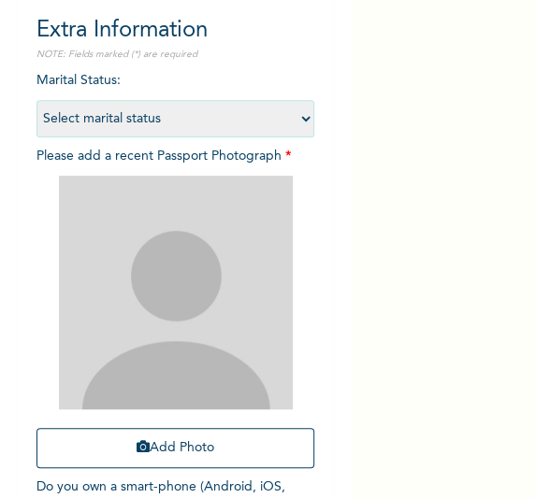
scroll to position [166, 0]
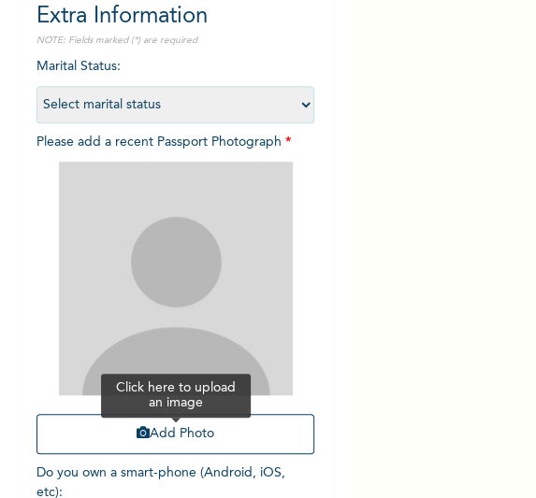
click at [193, 427] on button "Add Photo" at bounding box center [175, 434] width 279 height 40
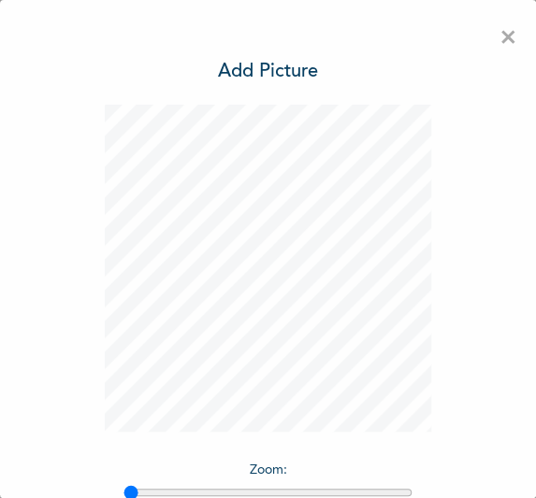
scroll to position [153, 0]
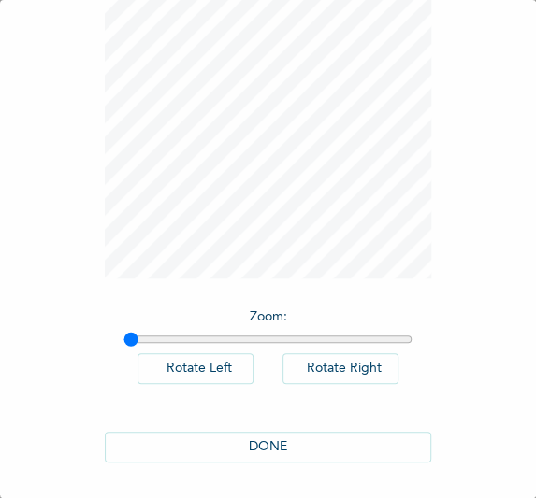
click at [242, 442] on button "DONE" at bounding box center [268, 447] width 327 height 31
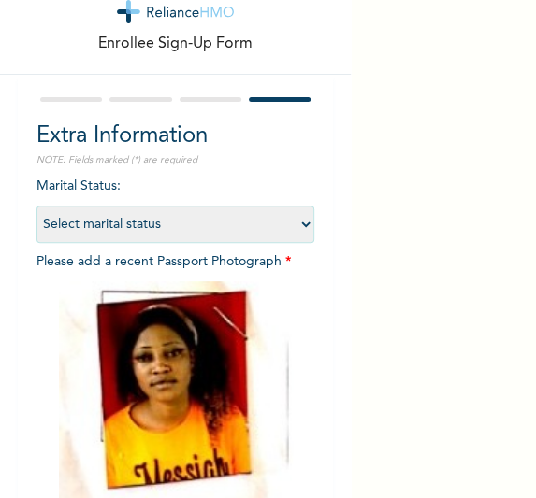
scroll to position [298, 0]
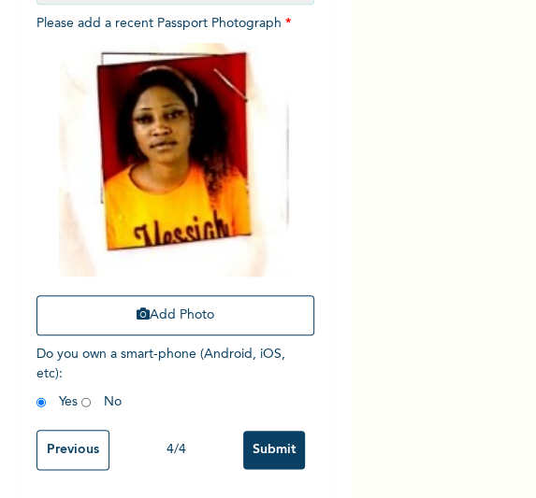
click at [275, 438] on input "Submit" at bounding box center [274, 450] width 62 height 38
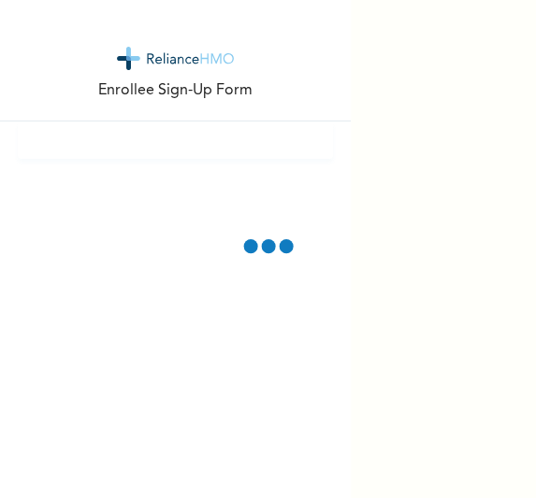
scroll to position [0, 0]
